Goal: Transaction & Acquisition: Subscribe to service/newsletter

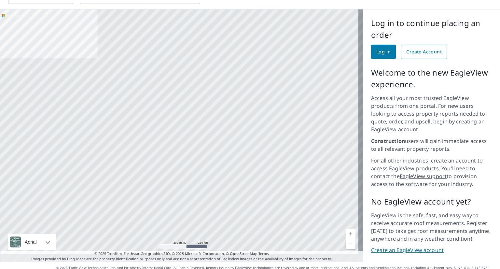
scroll to position [41, 0]
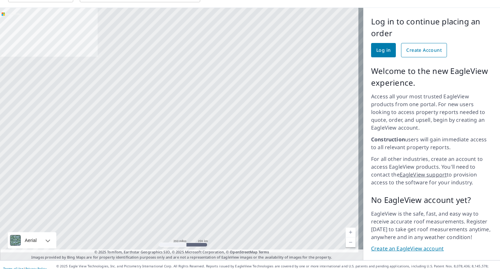
click at [427, 50] on span "Create Account" at bounding box center [423, 50] width 35 height 8
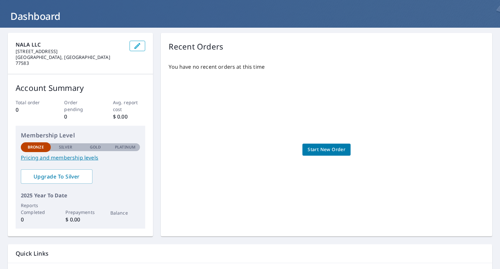
scroll to position [68, 0]
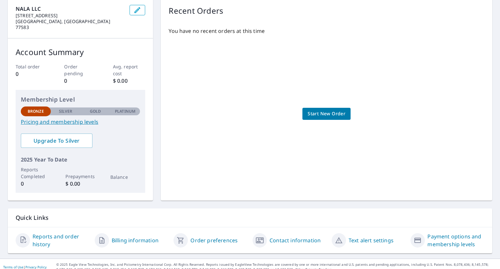
click at [52, 118] on link "Pricing and membership levels" at bounding box center [80, 122] width 119 height 8
click at [40, 108] on p "Bronze" at bounding box center [36, 111] width 16 height 6
click at [60, 137] on span "Upgrade To Silver" at bounding box center [56, 140] width 61 height 7
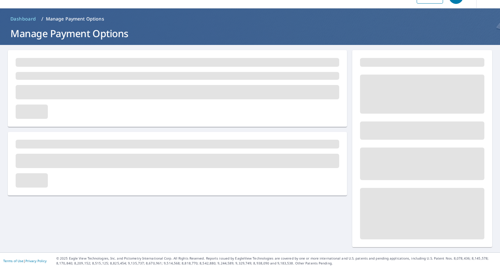
scroll to position [14, 0]
